Goal: Check status

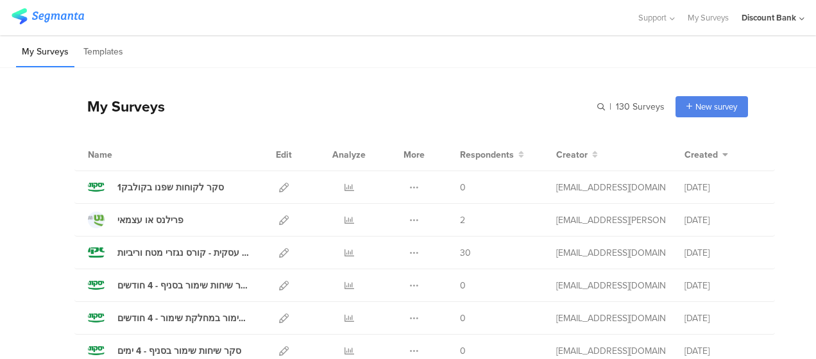
click at [344, 218] on icon at bounding box center [349, 220] width 10 height 10
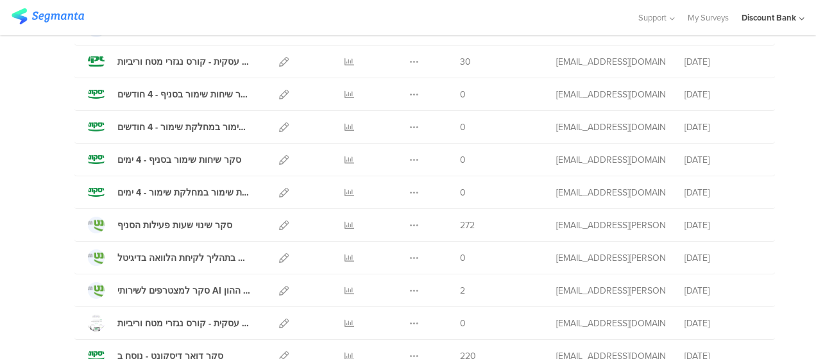
scroll to position [210, 0]
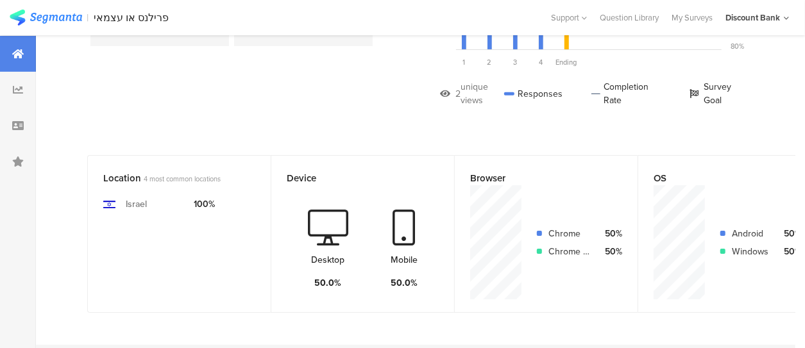
scroll to position [115, 0]
